Goal: Task Accomplishment & Management: Manage account settings

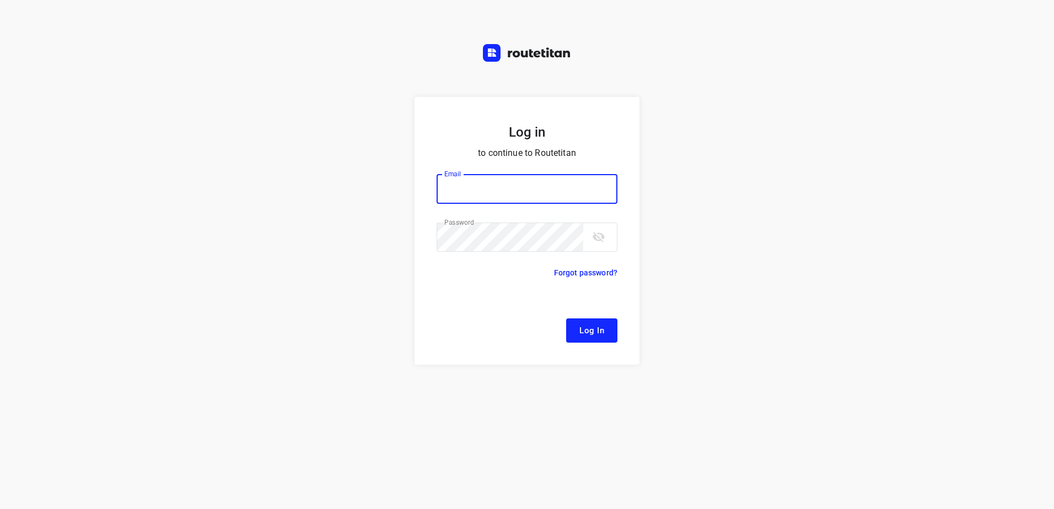
type input "[EMAIL_ADDRESS][DOMAIN_NAME]"
click at [597, 334] on span "Log In" at bounding box center [592, 331] width 25 height 14
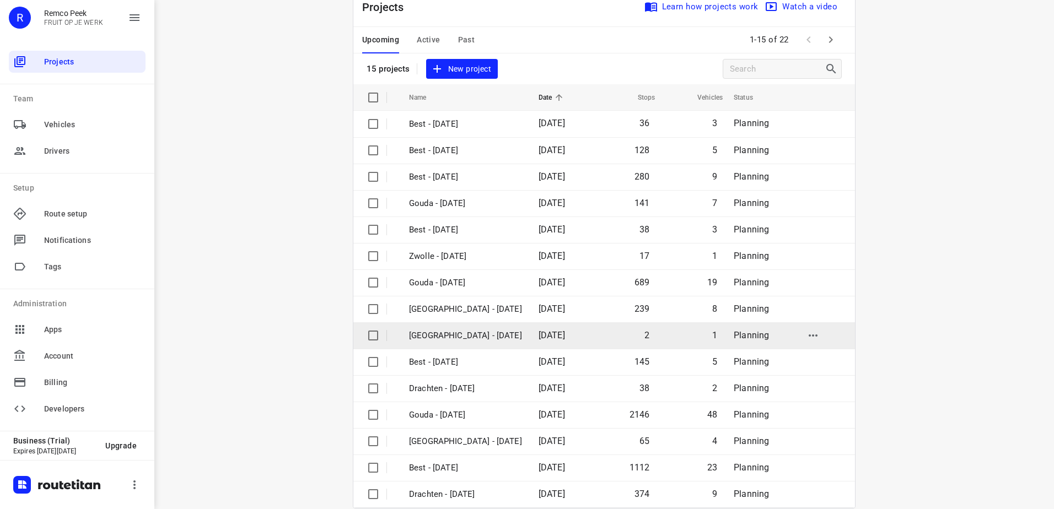
scroll to position [48, 0]
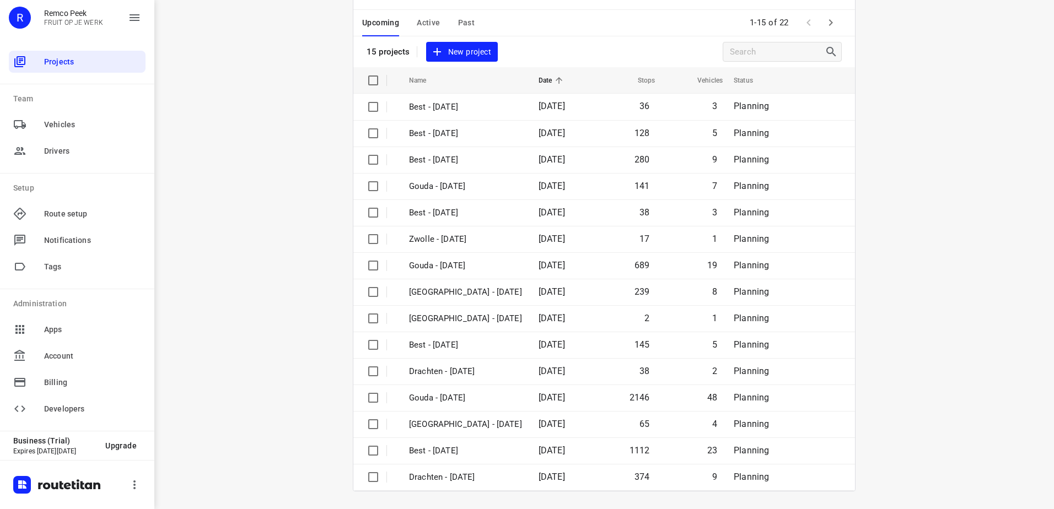
click at [426, 21] on span "Active" at bounding box center [428, 23] width 23 height 14
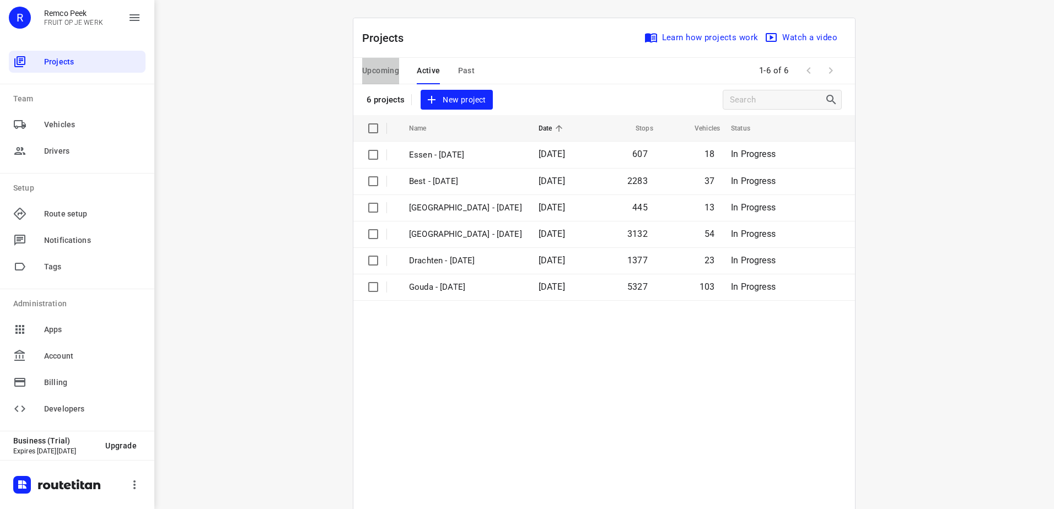
click at [374, 74] on span "Upcoming" at bounding box center [380, 71] width 37 height 14
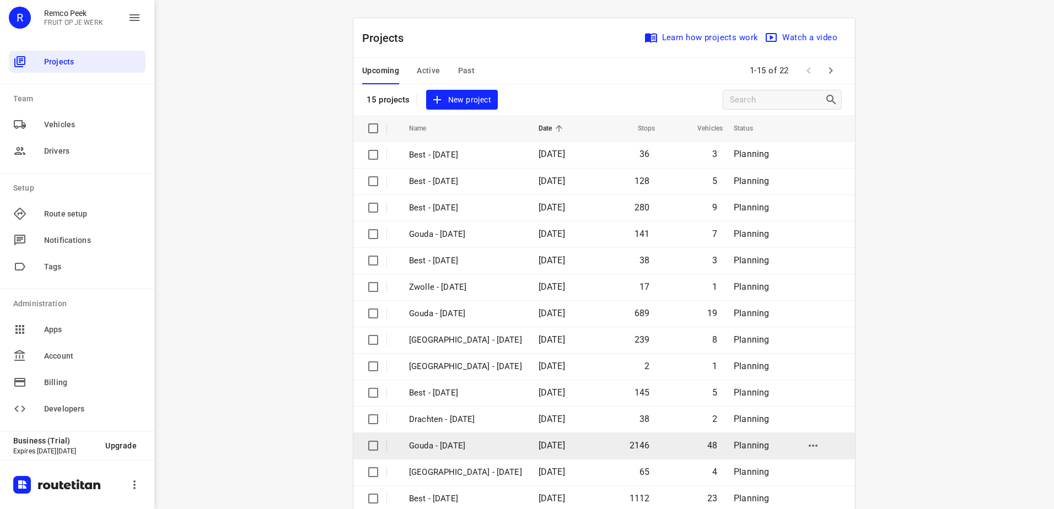
scroll to position [48, 0]
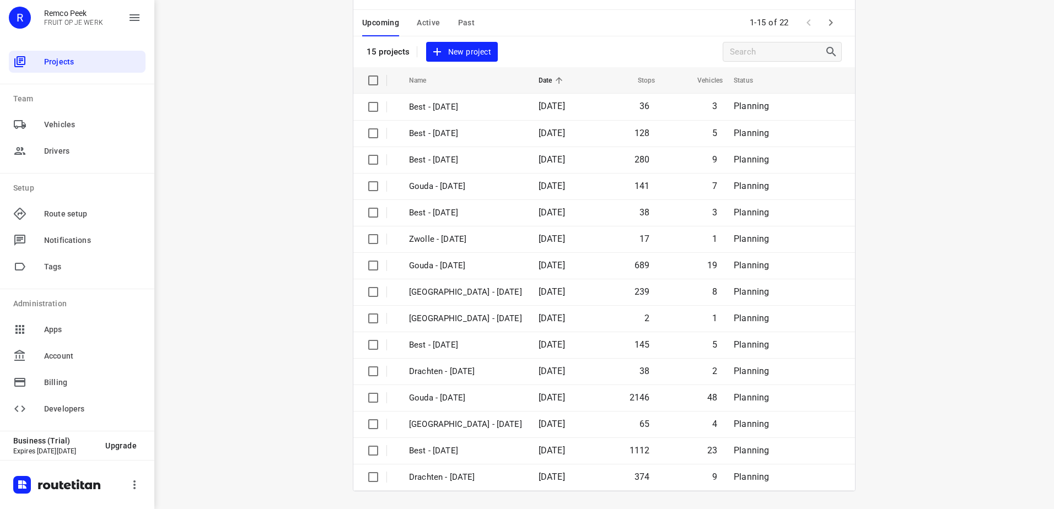
click at [432, 24] on span "Active" at bounding box center [428, 23] width 23 height 14
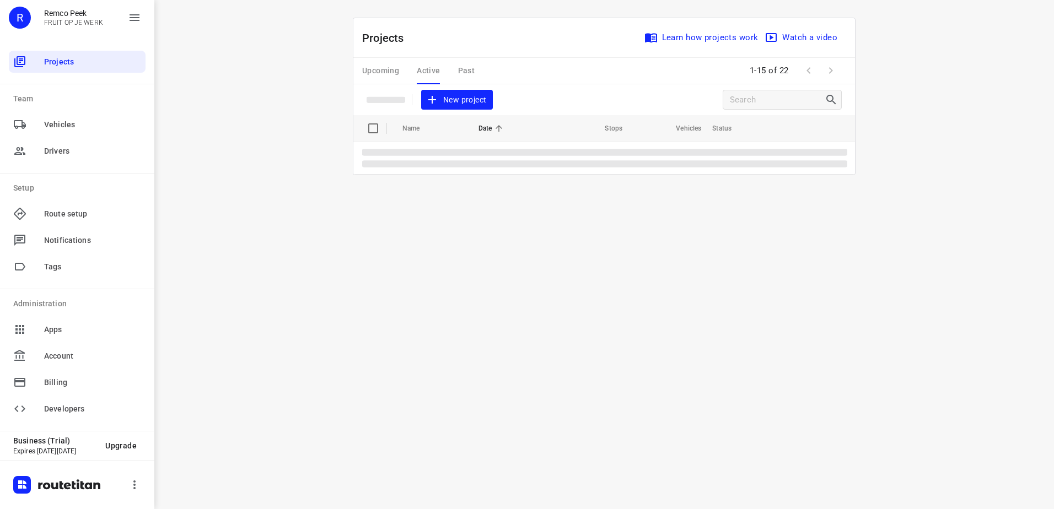
scroll to position [0, 0]
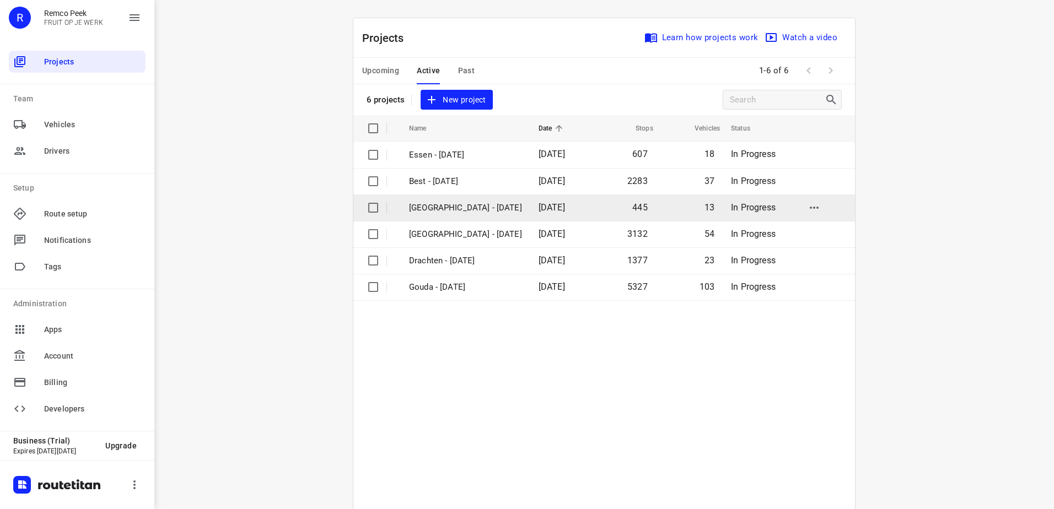
click at [449, 208] on p "[GEOGRAPHIC_DATA] - [DATE]" at bounding box center [465, 208] width 113 height 13
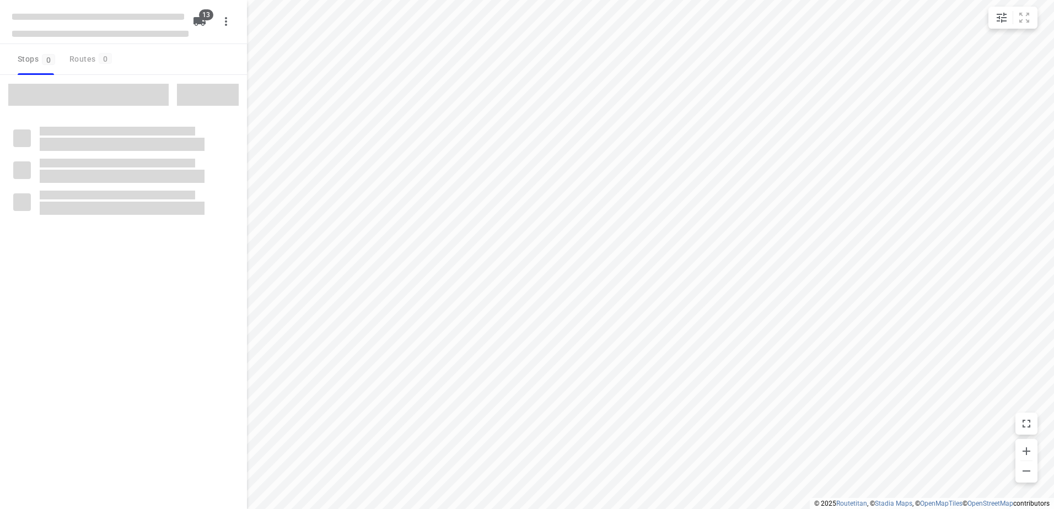
checkbox input "true"
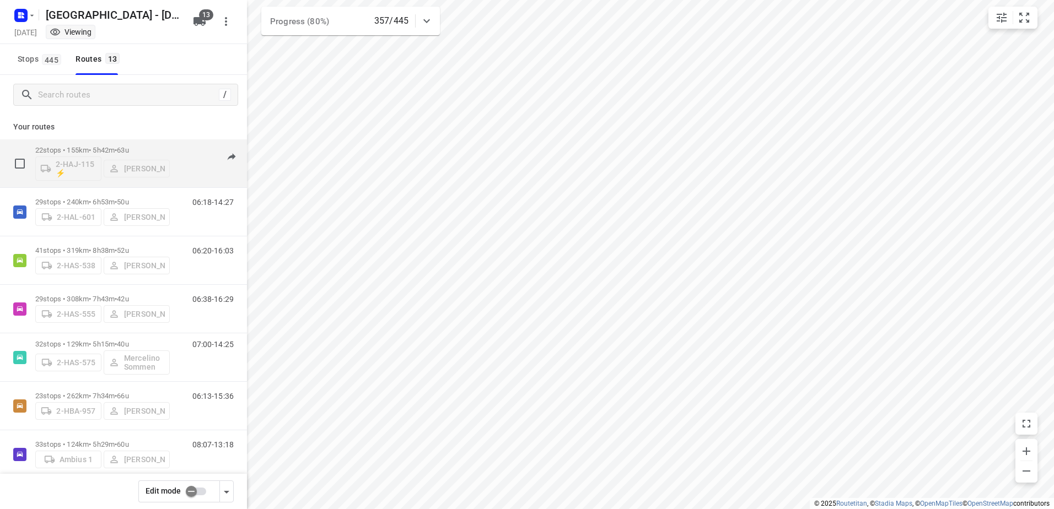
click at [114, 151] on p "22 stops • 155km • 5h42m • 63u" at bounding box center [102, 150] width 135 height 8
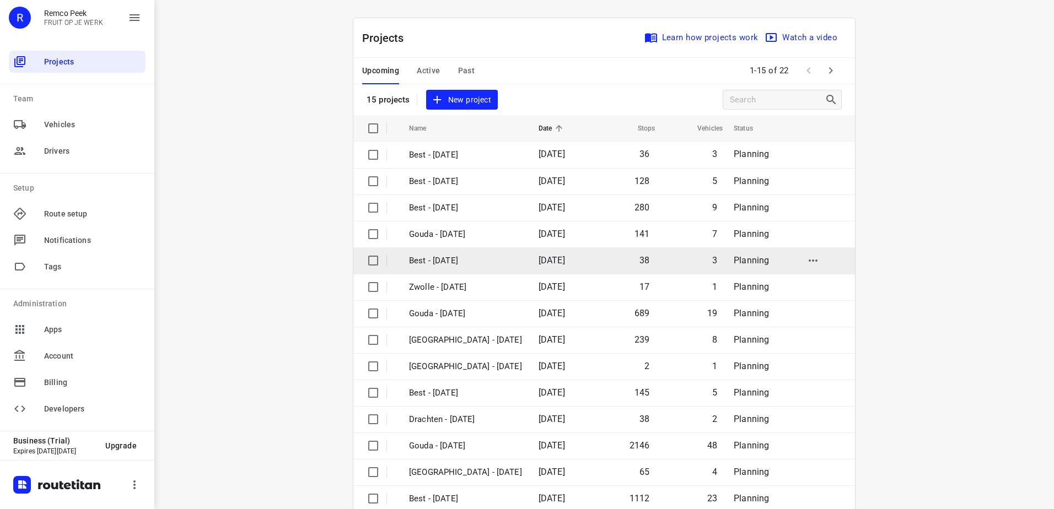
scroll to position [48, 0]
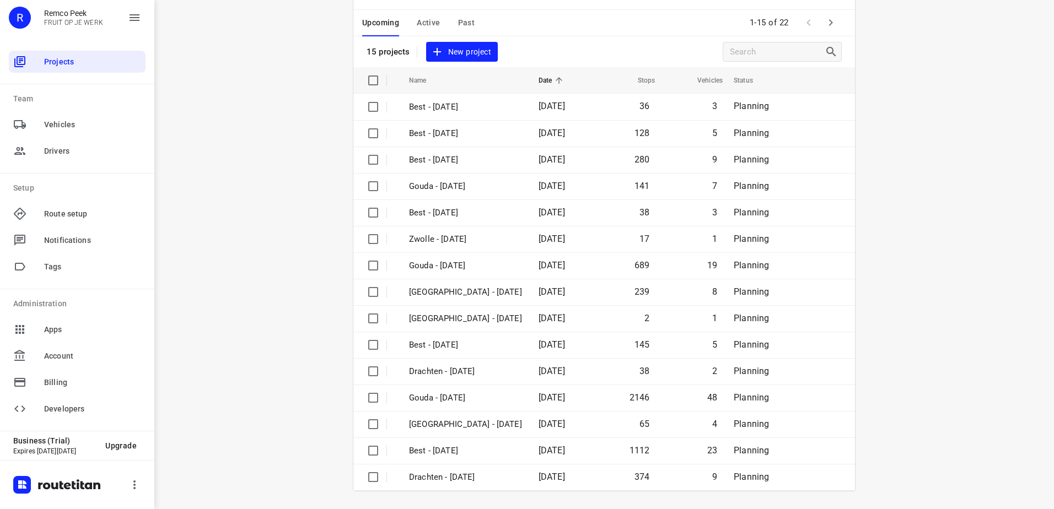
click at [422, 19] on span "Active" at bounding box center [428, 23] width 23 height 14
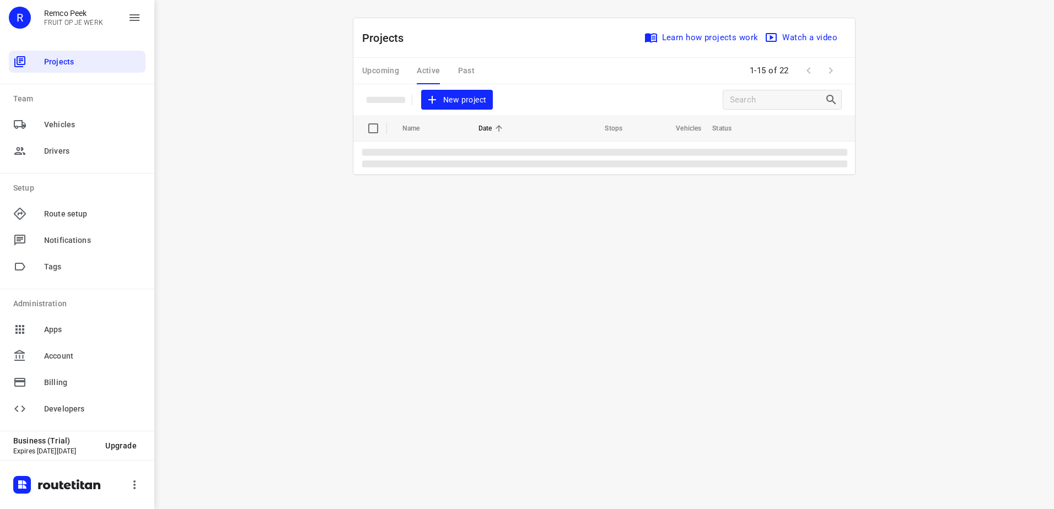
scroll to position [0, 0]
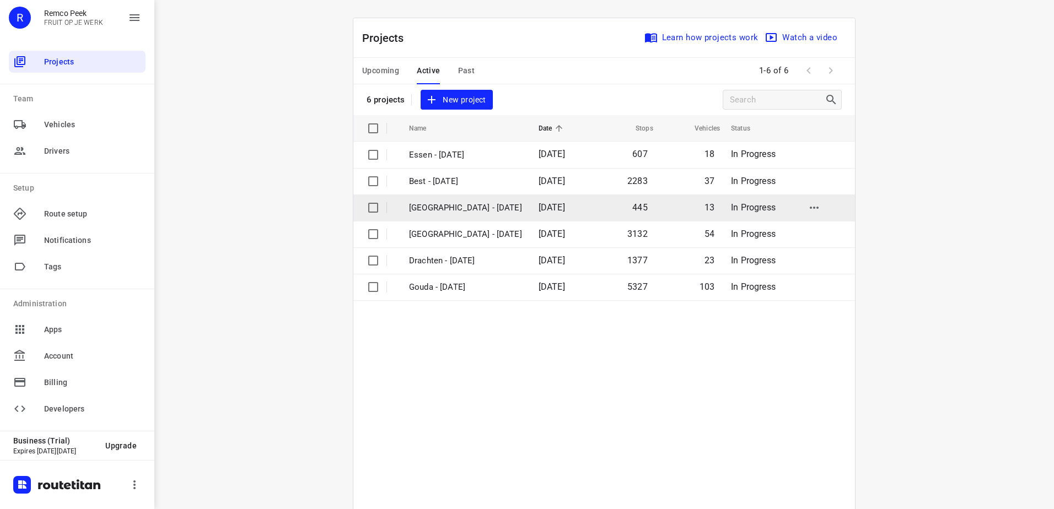
click at [447, 215] on td "[GEOGRAPHIC_DATA] - [DATE]" at bounding box center [464, 208] width 132 height 26
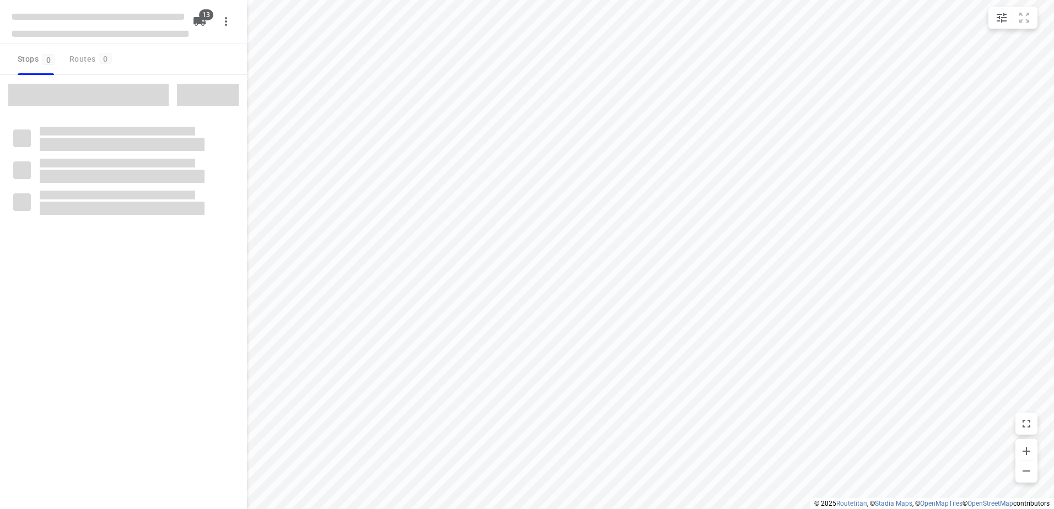
checkbox input "true"
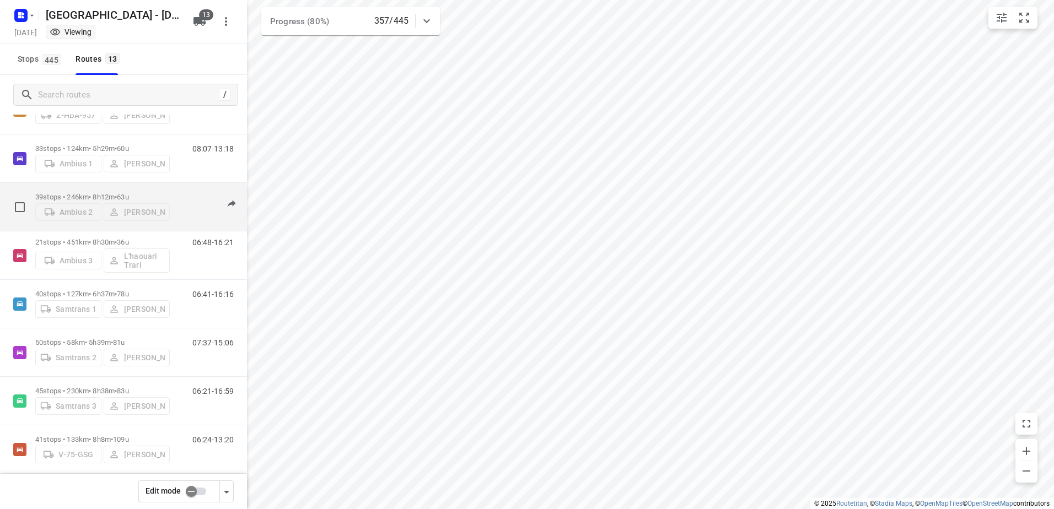
scroll to position [307, 0]
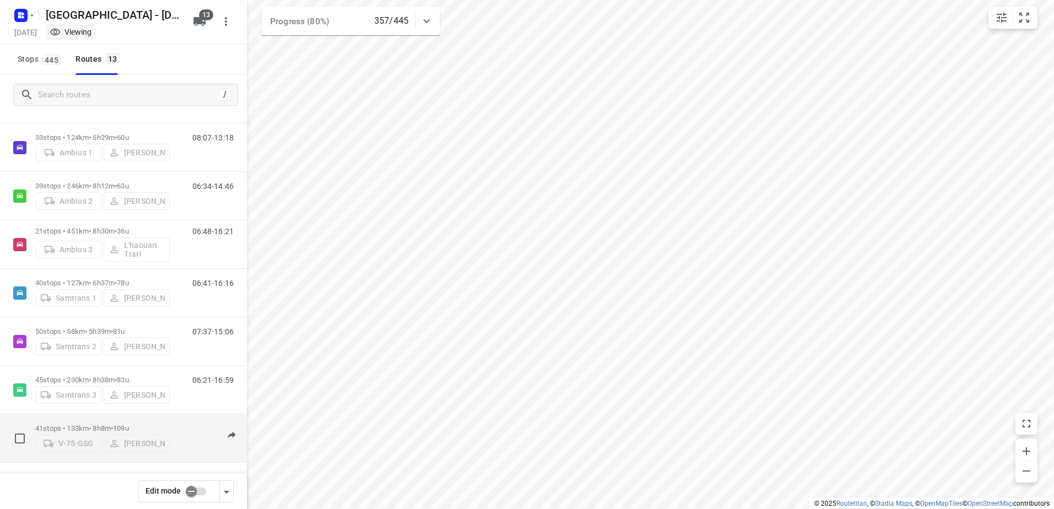
click at [72, 425] on p "41 stops • 133km • 8h8m • 109u" at bounding box center [102, 429] width 135 height 8
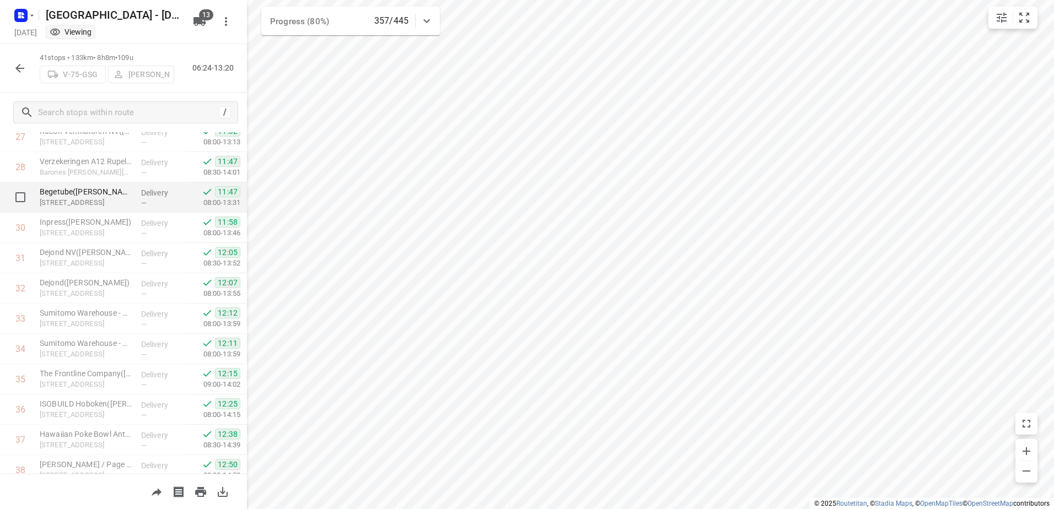
scroll to position [987, 0]
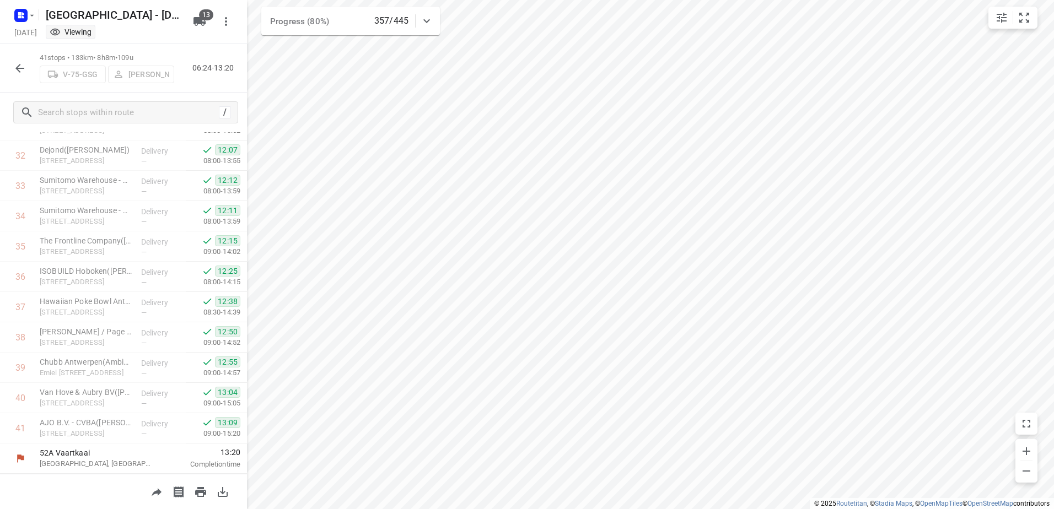
click at [23, 66] on icon "button" at bounding box center [19, 68] width 13 height 13
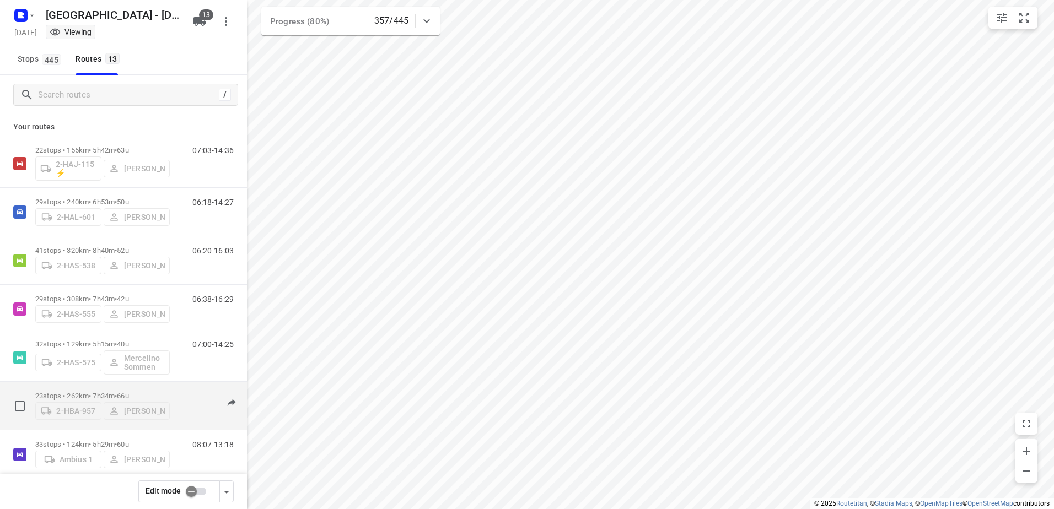
click at [79, 394] on p "23 stops • 262km • 7h34m • 66u" at bounding box center [102, 396] width 135 height 8
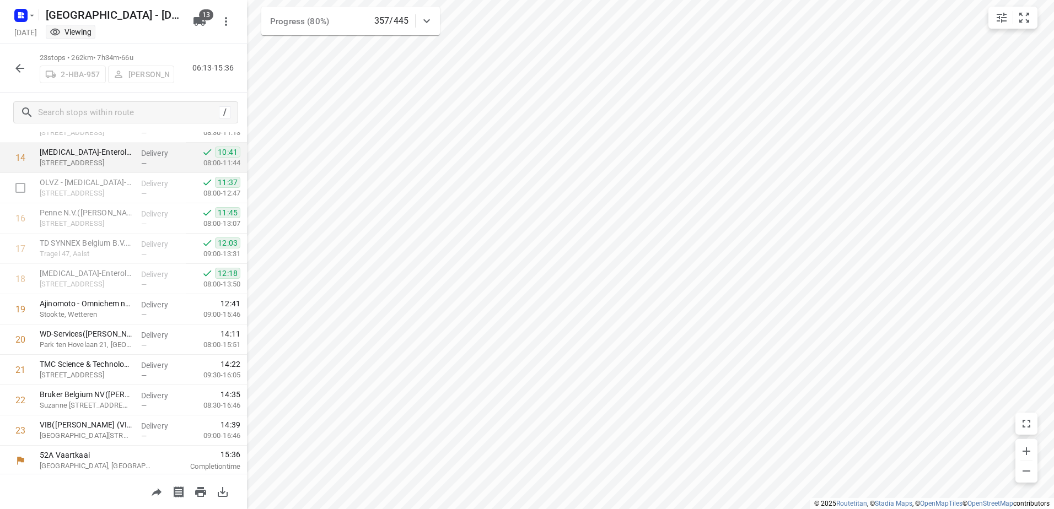
scroll to position [441, 0]
click at [19, 64] on icon "button" at bounding box center [19, 68] width 13 height 13
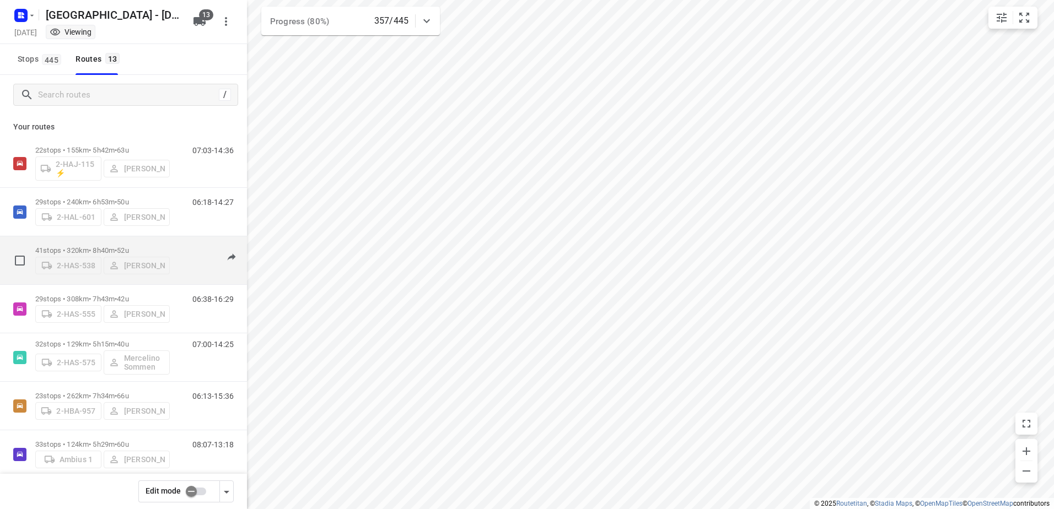
click at [71, 255] on div "2-HAS-538 [PERSON_NAME]" at bounding box center [102, 265] width 135 height 20
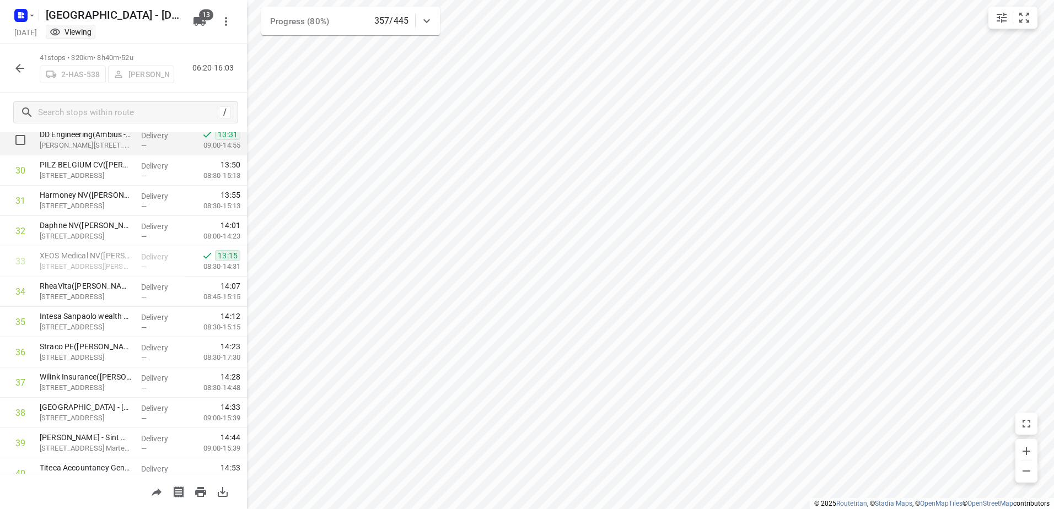
scroll to position [987, 0]
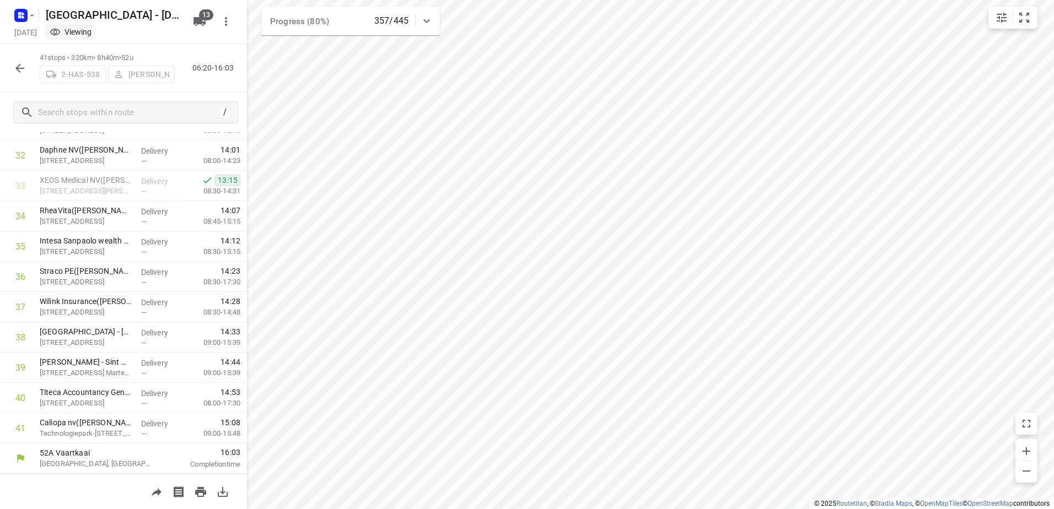
click at [15, 68] on icon "button" at bounding box center [19, 68] width 13 height 13
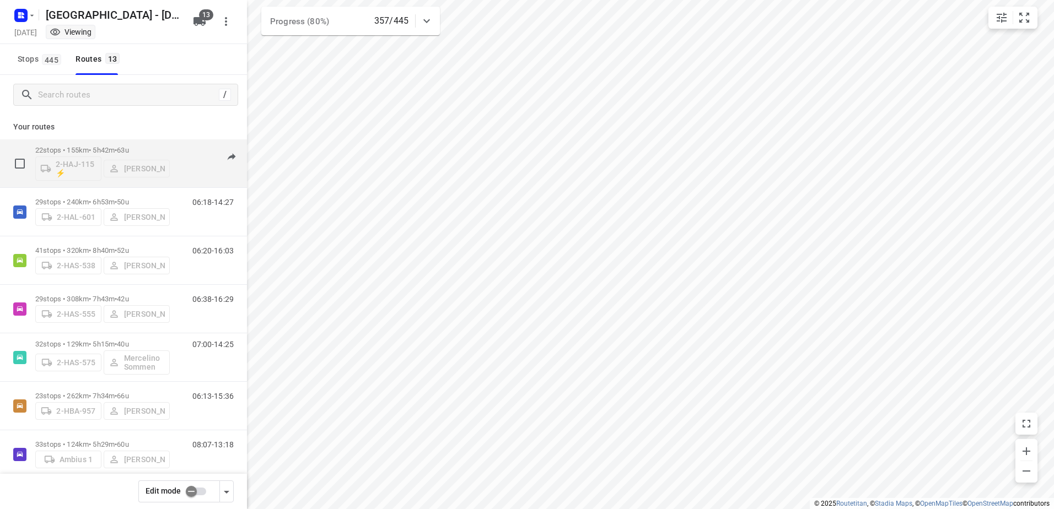
click at [79, 145] on div "22 stops • 155km • 5h42m • 63u 2-HAJ-115 ⚡ [PERSON_NAME]" at bounding box center [102, 164] width 135 height 46
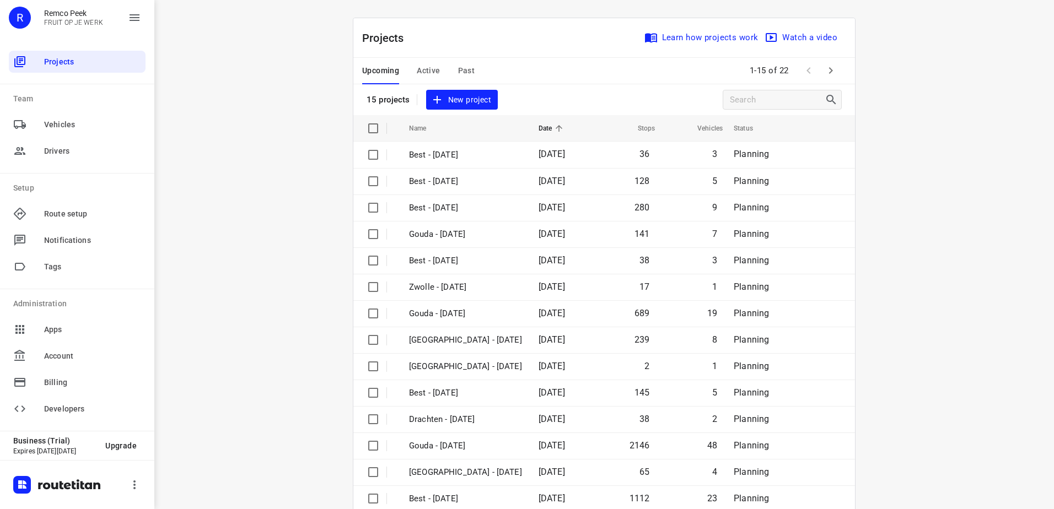
click at [417, 67] on span "Active" at bounding box center [428, 71] width 23 height 14
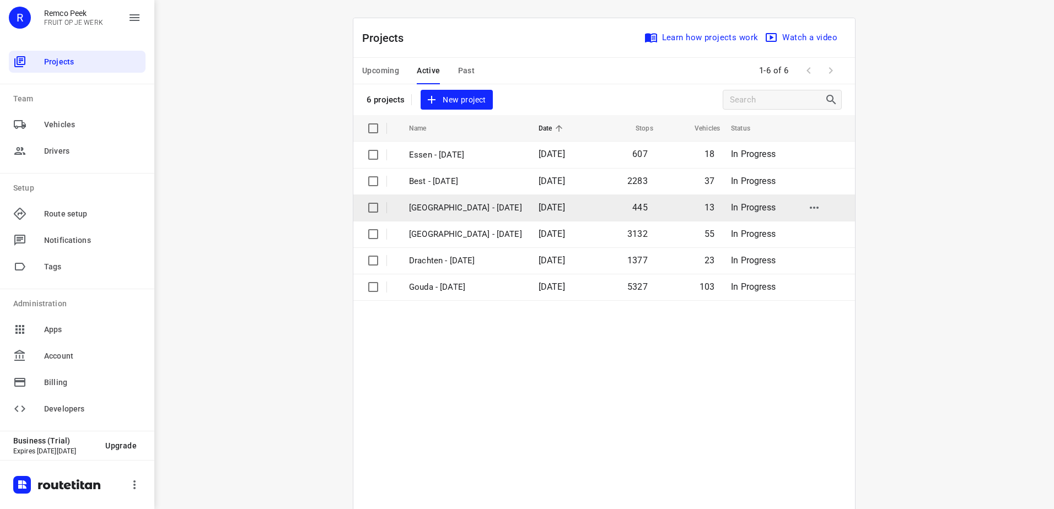
click at [444, 213] on p "[GEOGRAPHIC_DATA] - [DATE]" at bounding box center [465, 208] width 113 height 13
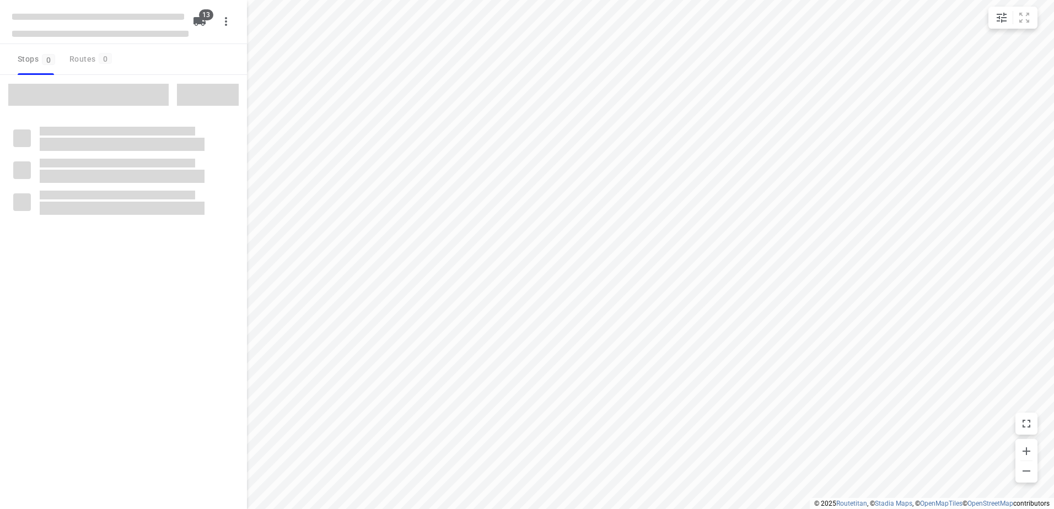
checkbox input "true"
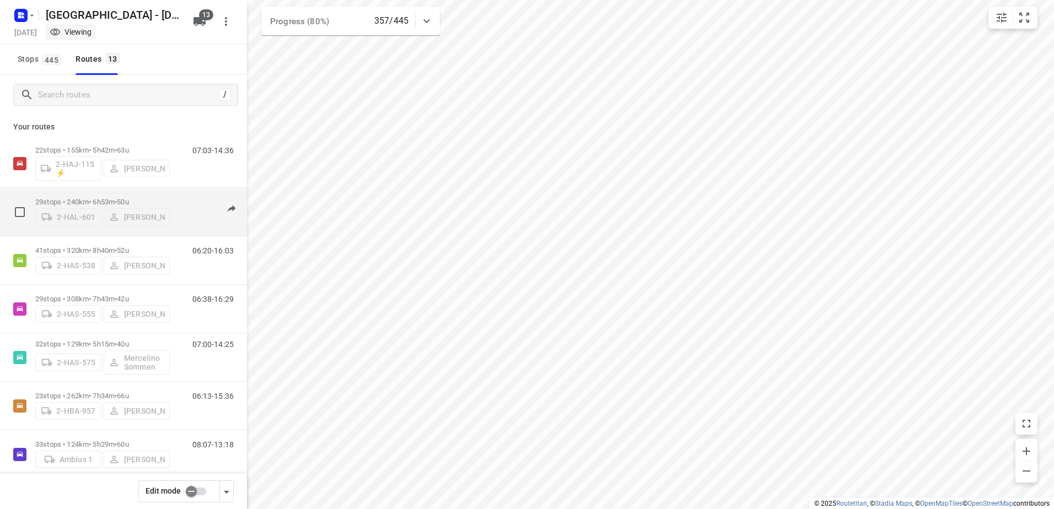
click at [87, 199] on p "29 stops • 240km • 6h53m • 50u" at bounding box center [102, 202] width 135 height 8
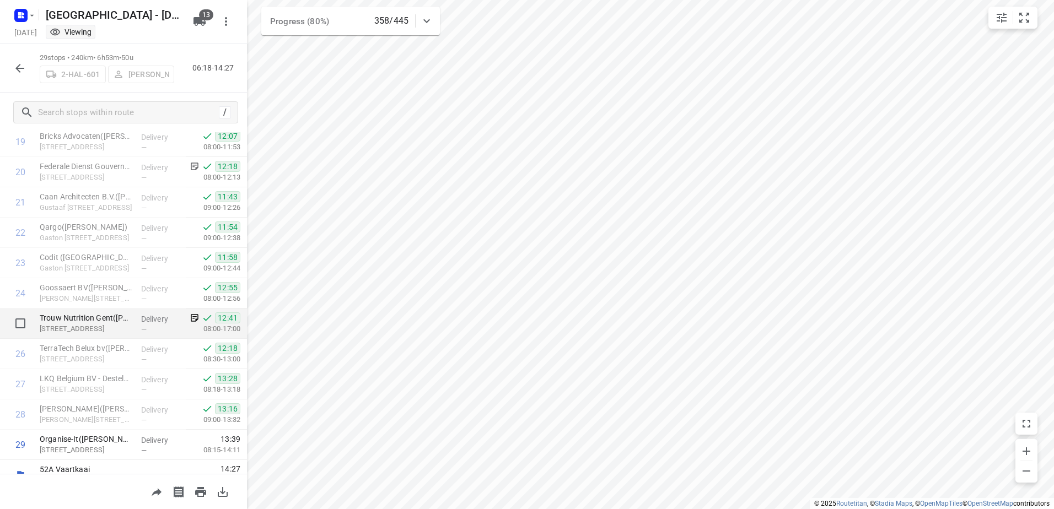
scroll to position [623, 0]
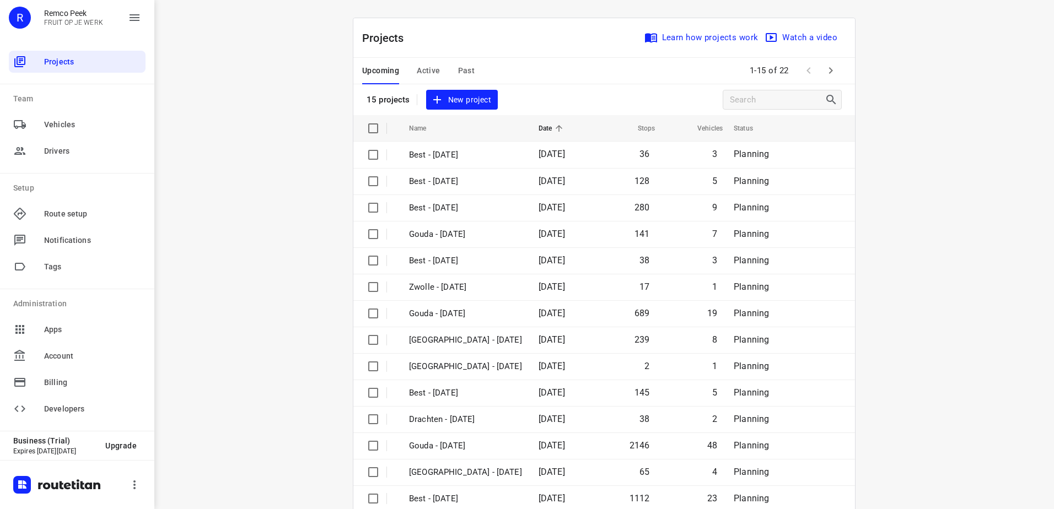
click at [411, 71] on div "Upcoming Active Past" at bounding box center [427, 71] width 130 height 26
click at [419, 71] on span "Active" at bounding box center [428, 71] width 23 height 14
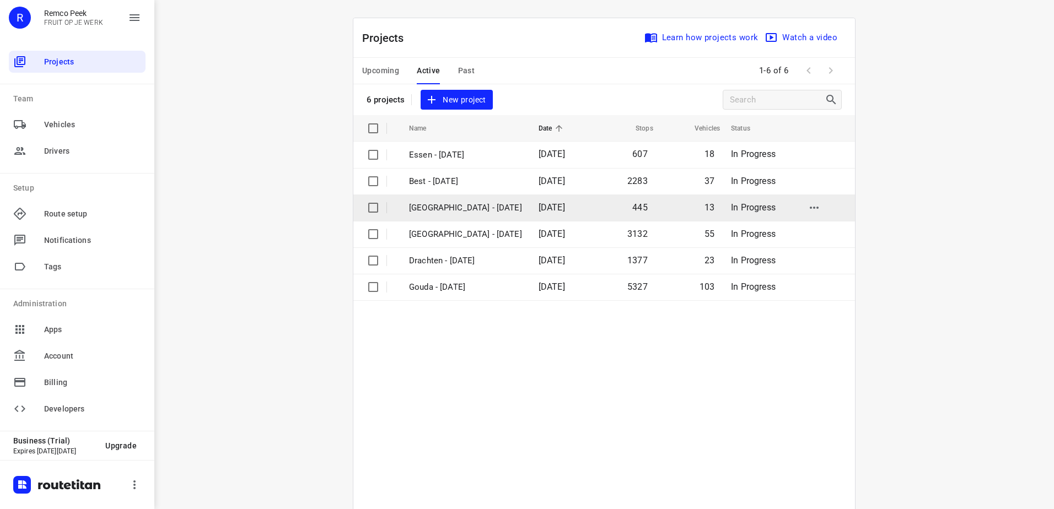
click at [442, 217] on td "[GEOGRAPHIC_DATA] - [DATE]" at bounding box center [464, 208] width 132 height 26
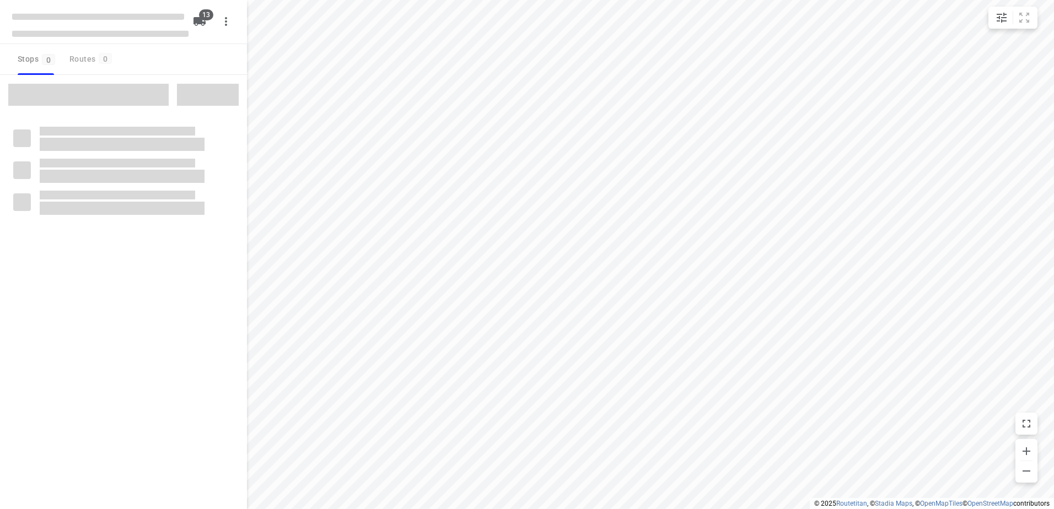
checkbox input "true"
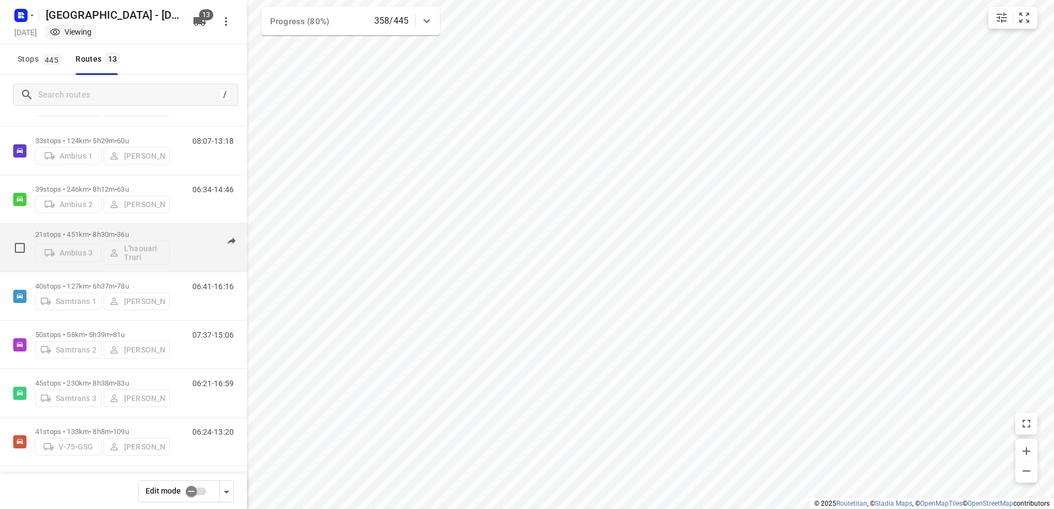
scroll to position [307, 0]
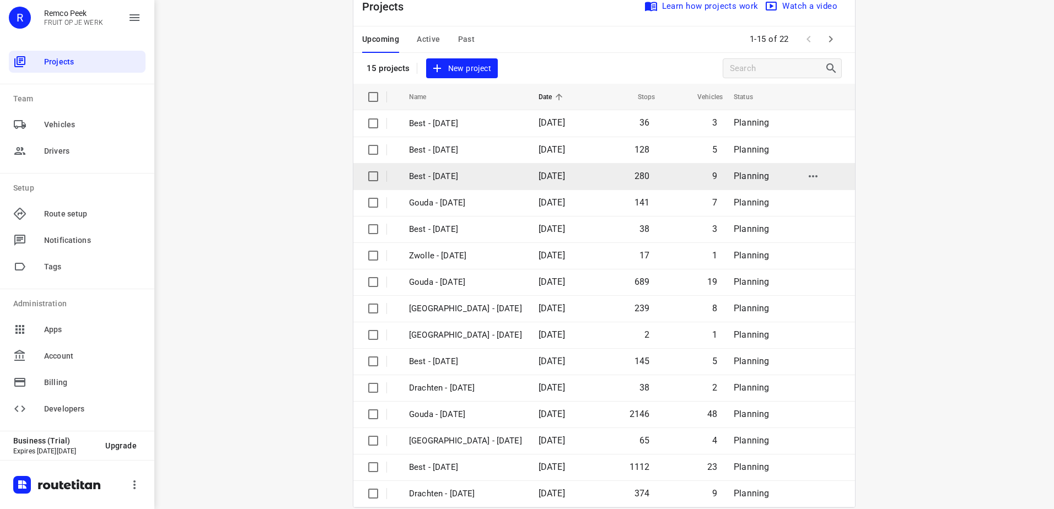
scroll to position [48, 0]
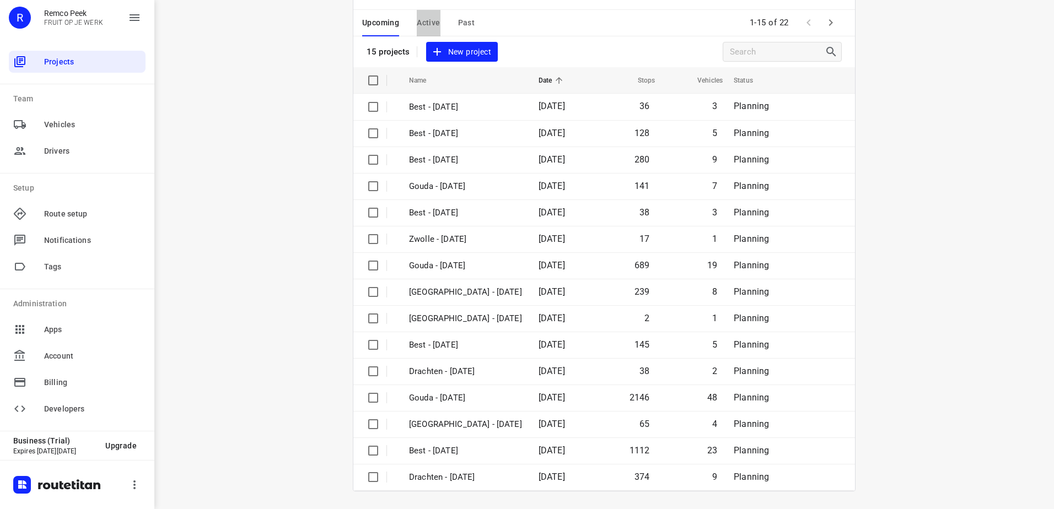
click at [424, 25] on span "Active" at bounding box center [428, 23] width 23 height 14
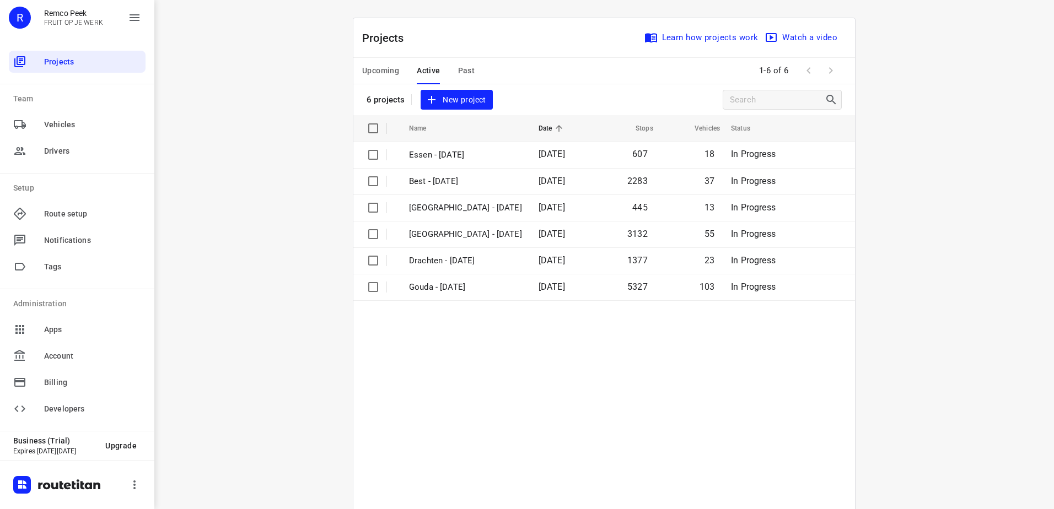
click at [369, 67] on span "Upcoming" at bounding box center [380, 71] width 37 height 14
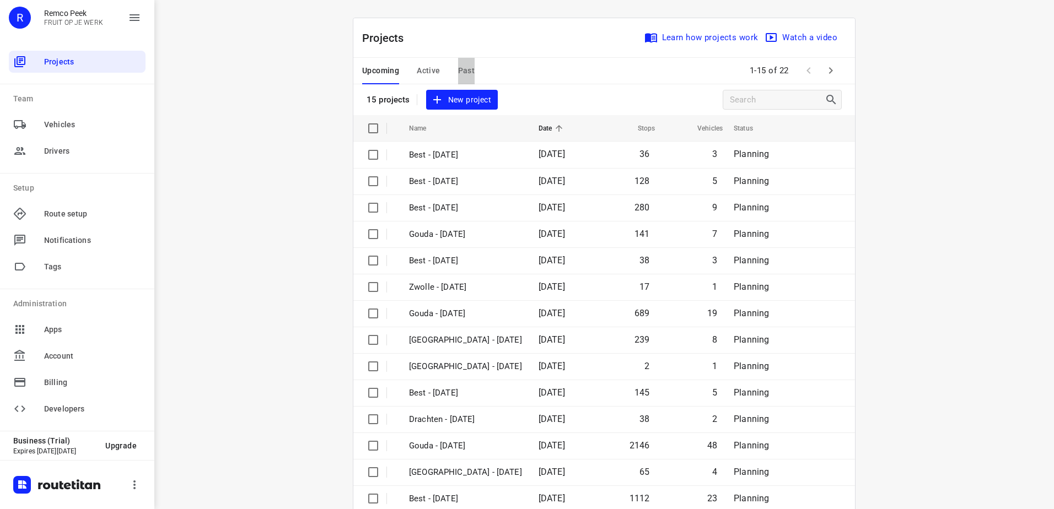
click at [458, 71] on span "Past" at bounding box center [466, 71] width 17 height 14
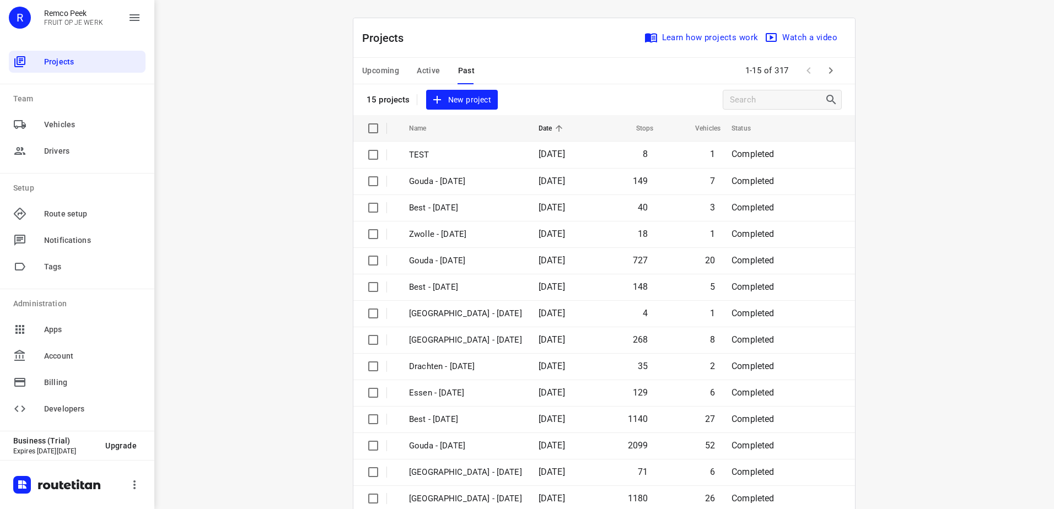
click at [435, 67] on span "Active" at bounding box center [428, 71] width 23 height 14
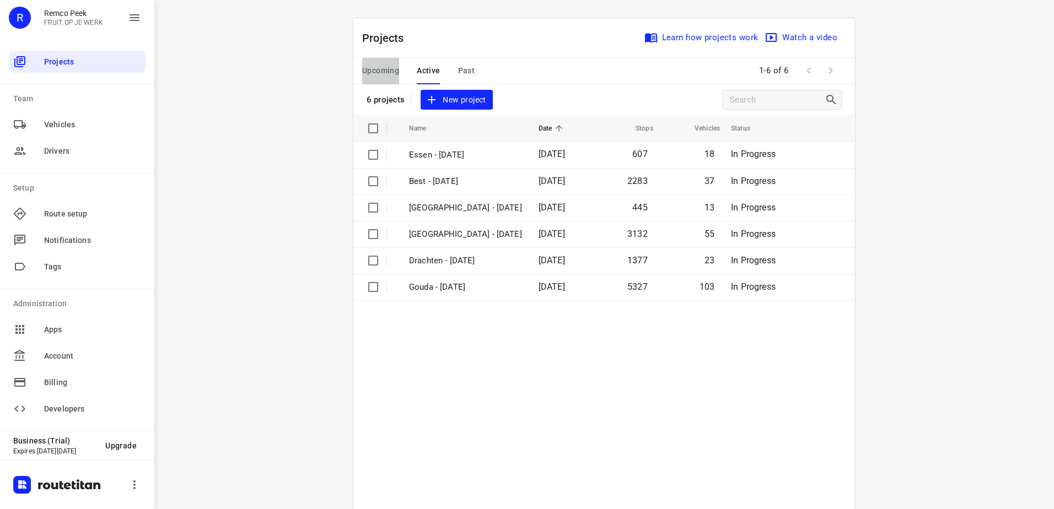
click at [384, 69] on span "Upcoming" at bounding box center [380, 71] width 37 height 14
